Goal: Navigation & Orientation: Find specific page/section

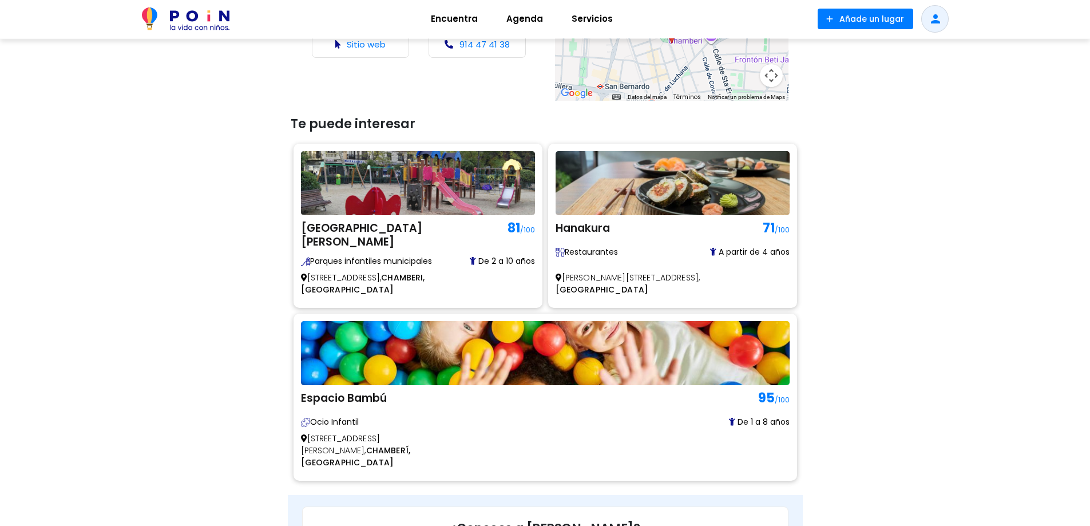
scroll to position [503, 0]
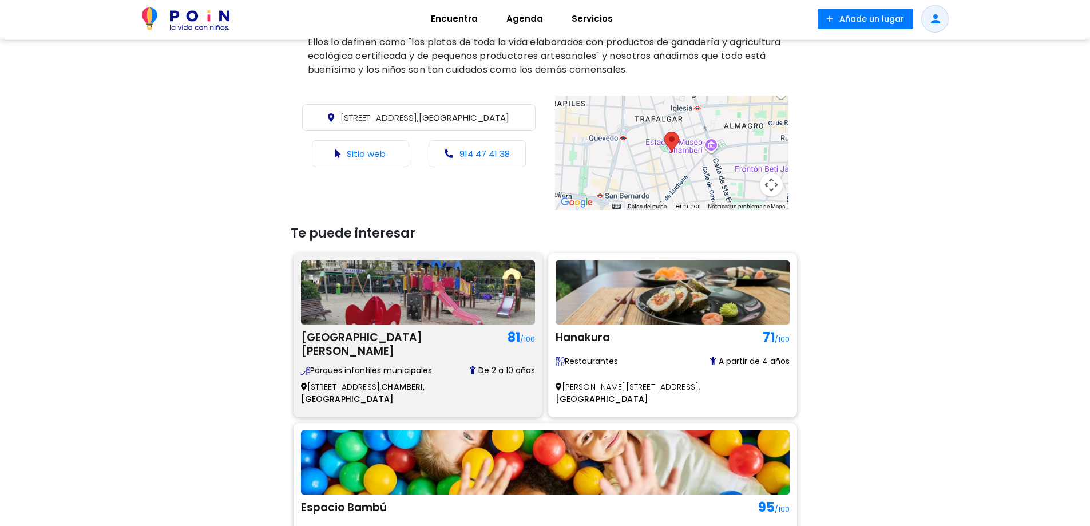
click at [367, 302] on img at bounding box center [418, 292] width 234 height 64
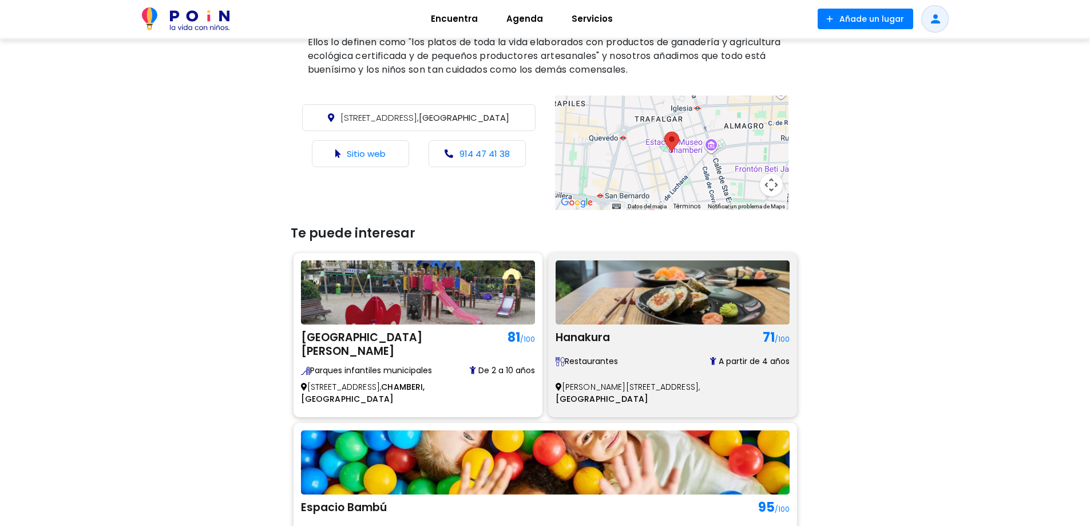
click at [573, 294] on img at bounding box center [672, 292] width 234 height 64
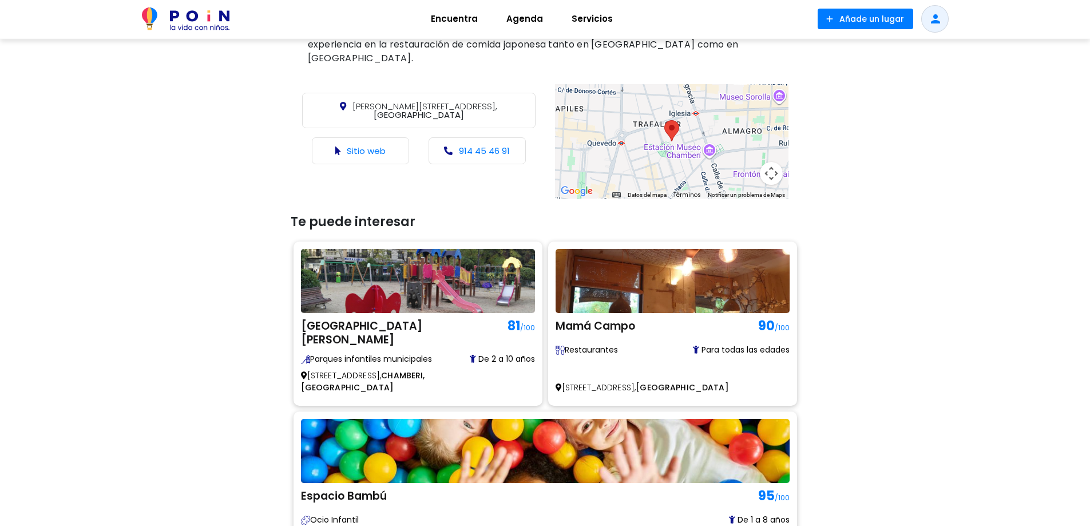
scroll to position [572, 0]
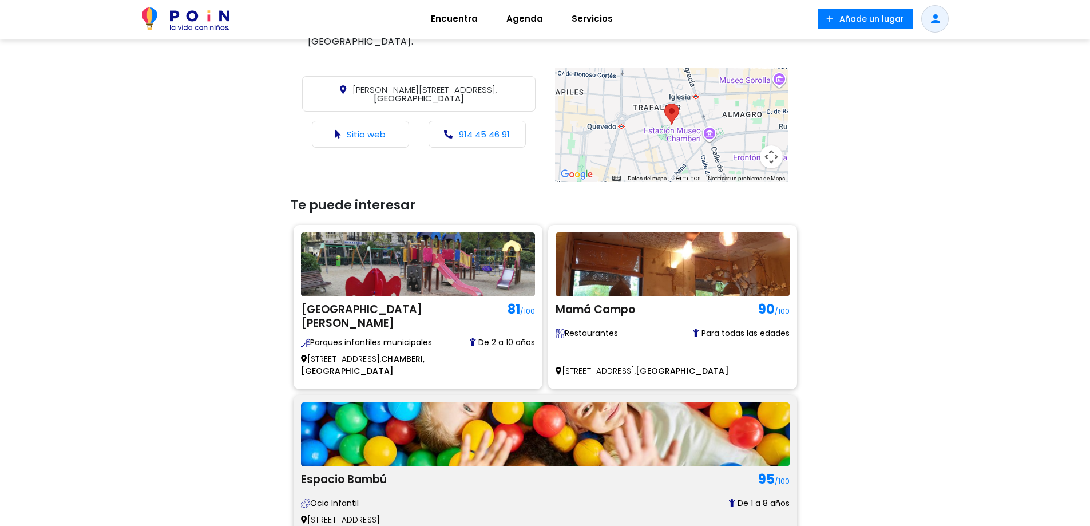
click at [731, 402] on img at bounding box center [545, 434] width 489 height 64
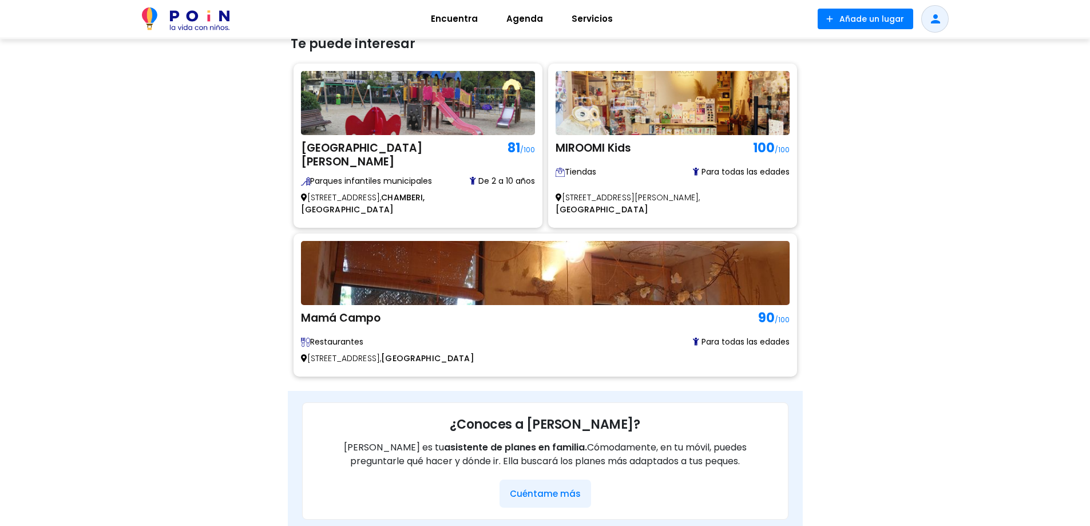
scroll to position [801, 0]
